Goal: Check status: Check status

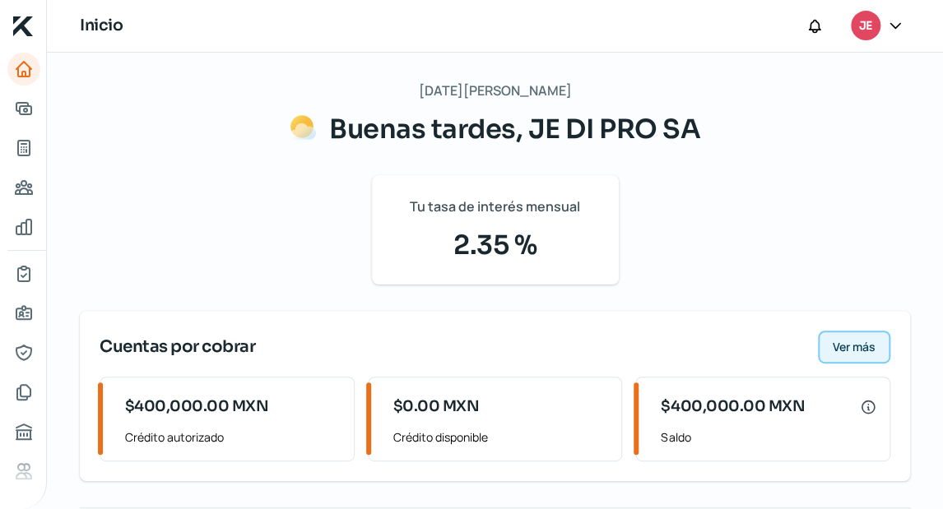
click at [843, 342] on span "Ver más" at bounding box center [854, 348] width 43 height 12
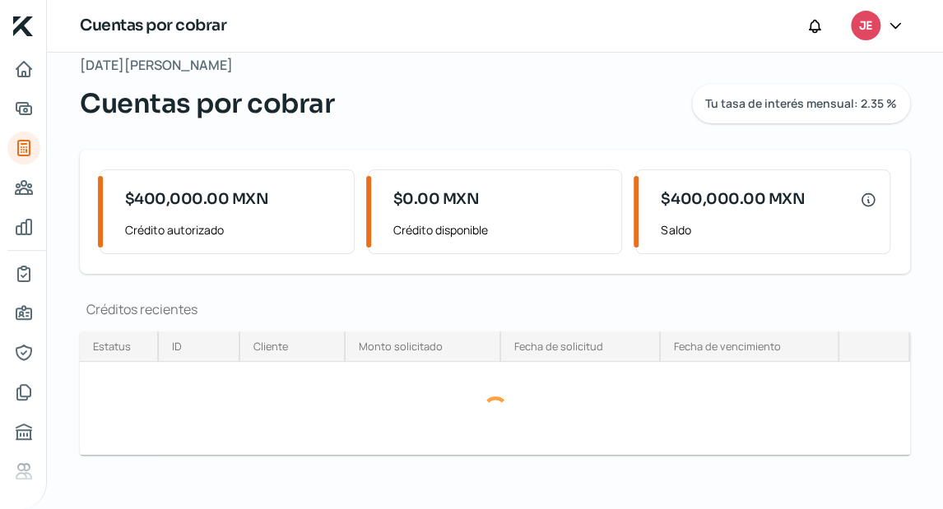
scroll to position [36, 0]
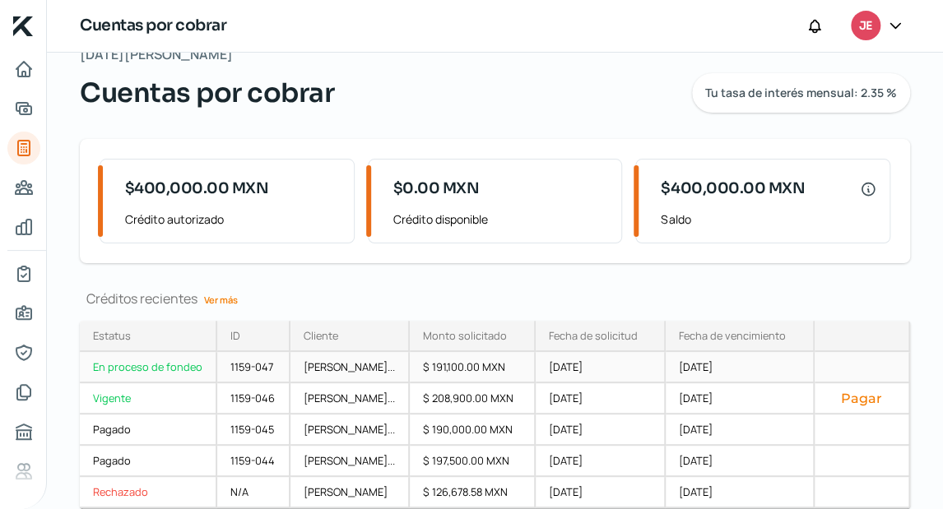
click at [536, 372] on div "$ 191,100.00 MXN" at bounding box center [473, 367] width 126 height 31
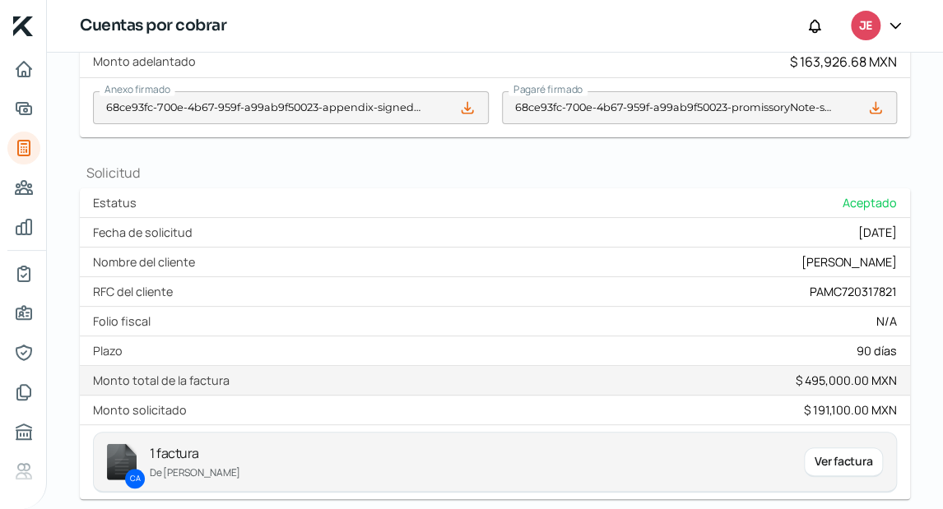
scroll to position [388, 0]
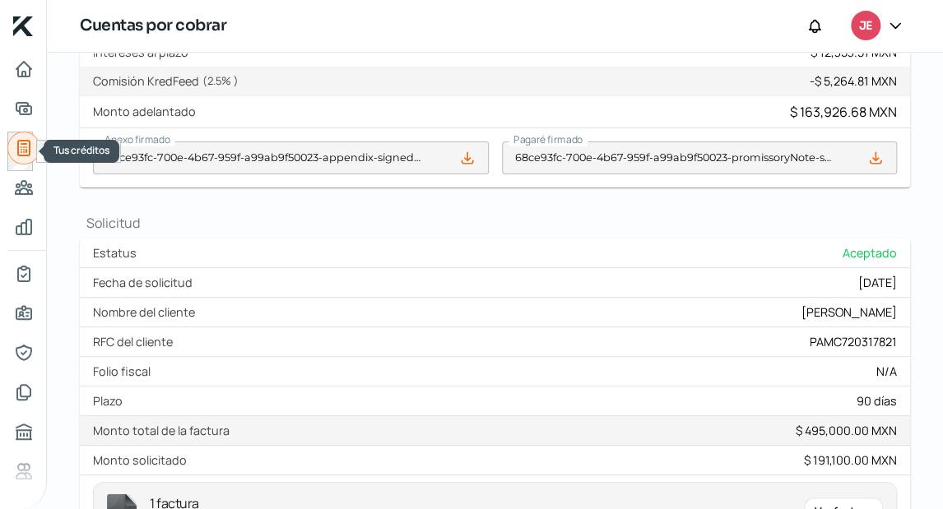
click at [24, 132] on link "Tus créditos" at bounding box center [23, 148] width 33 height 33
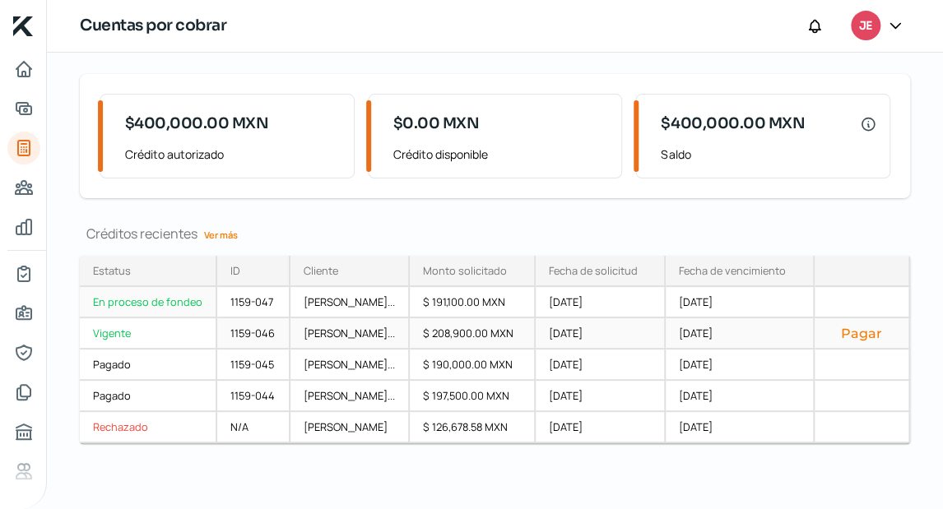
scroll to position [107, 0]
click at [787, 447] on div "Créditos recientes Ver más Estatus En proceso de fondeo Vigente Pagado Pagado R…" at bounding box center [495, 354] width 830 height 258
